Goal: Task Accomplishment & Management: Manage account settings

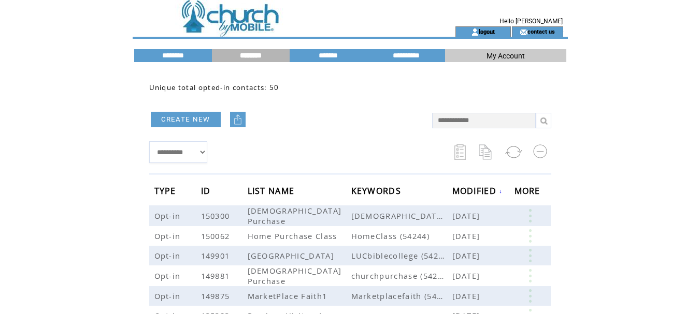
click at [492, 31] on link "logout" at bounding box center [487, 31] width 16 height 7
